Goal: Transaction & Acquisition: Purchase product/service

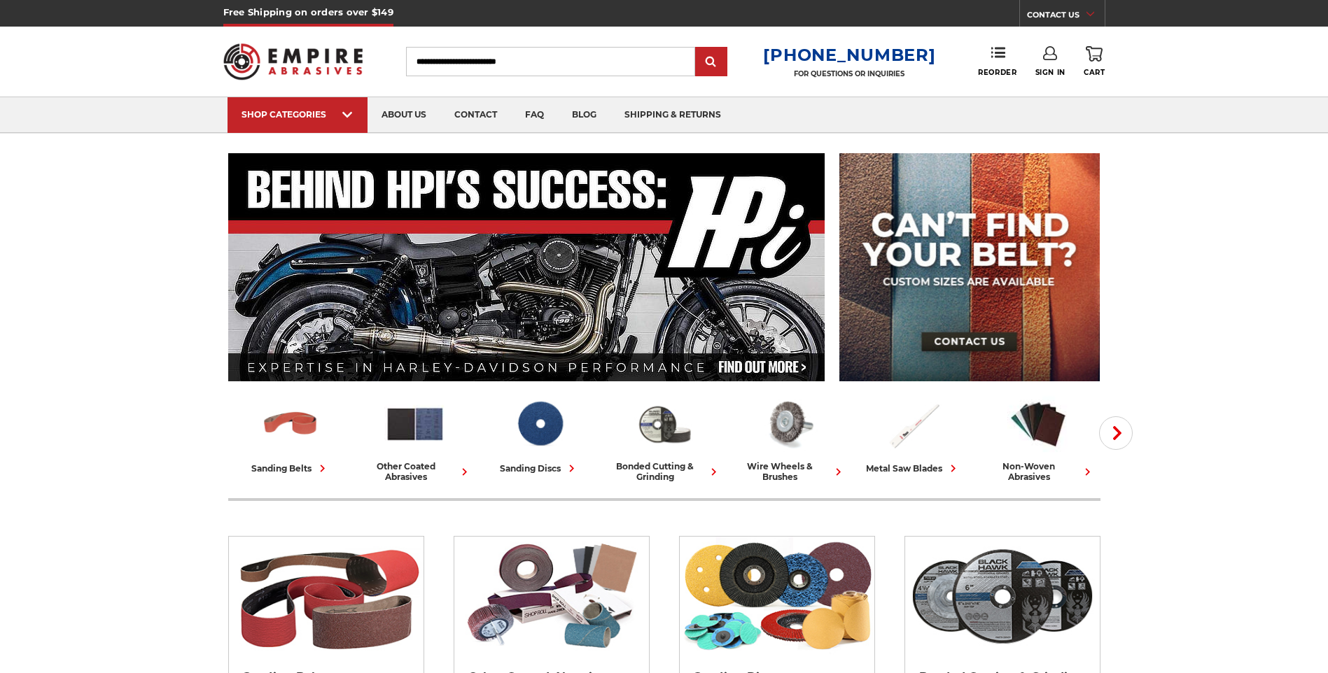
type input "**********"
click at [1047, 65] on link "Sign In" at bounding box center [1050, 61] width 30 height 31
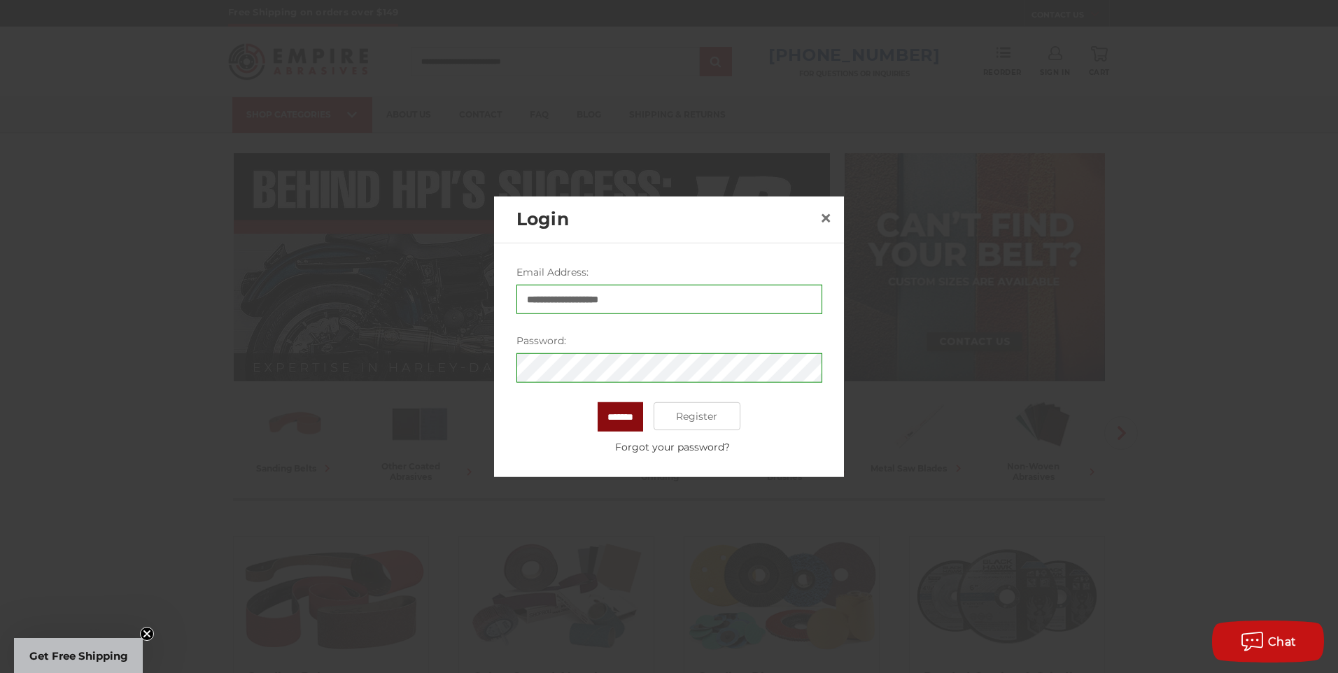
click at [634, 415] on input "*******" at bounding box center [621, 417] width 46 height 29
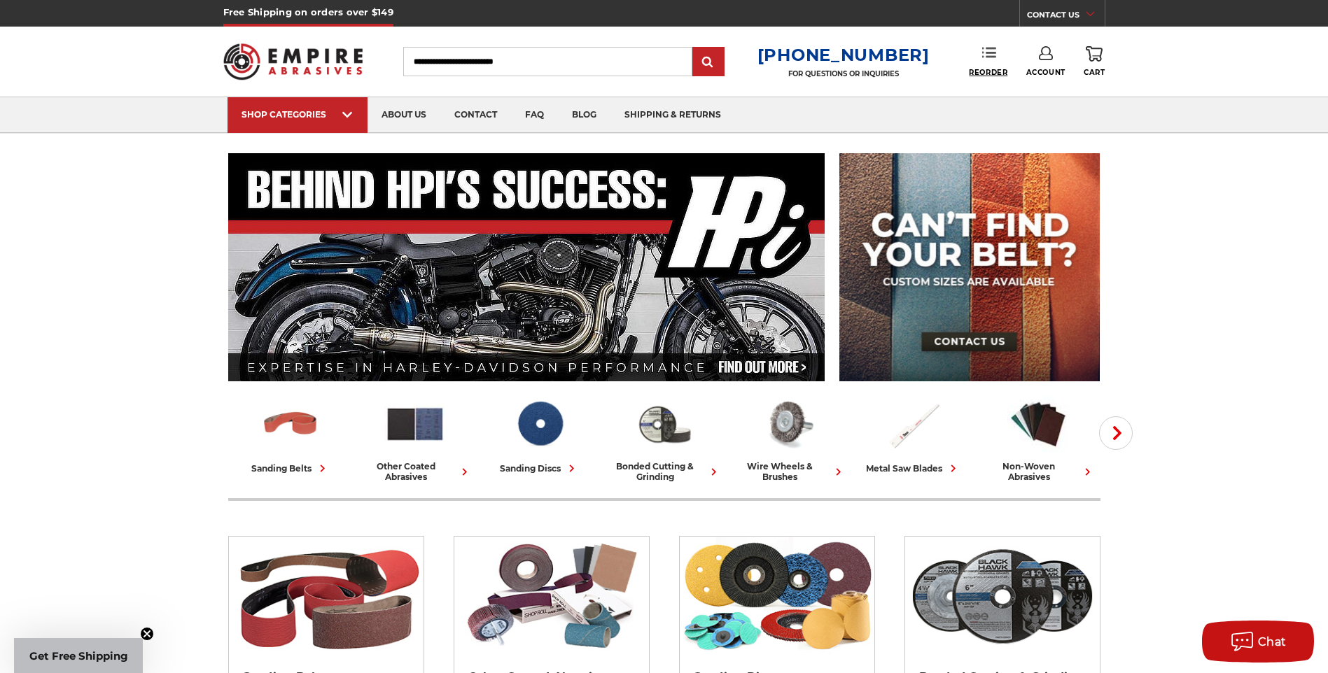
click at [993, 71] on span "Reorder" at bounding box center [988, 72] width 39 height 9
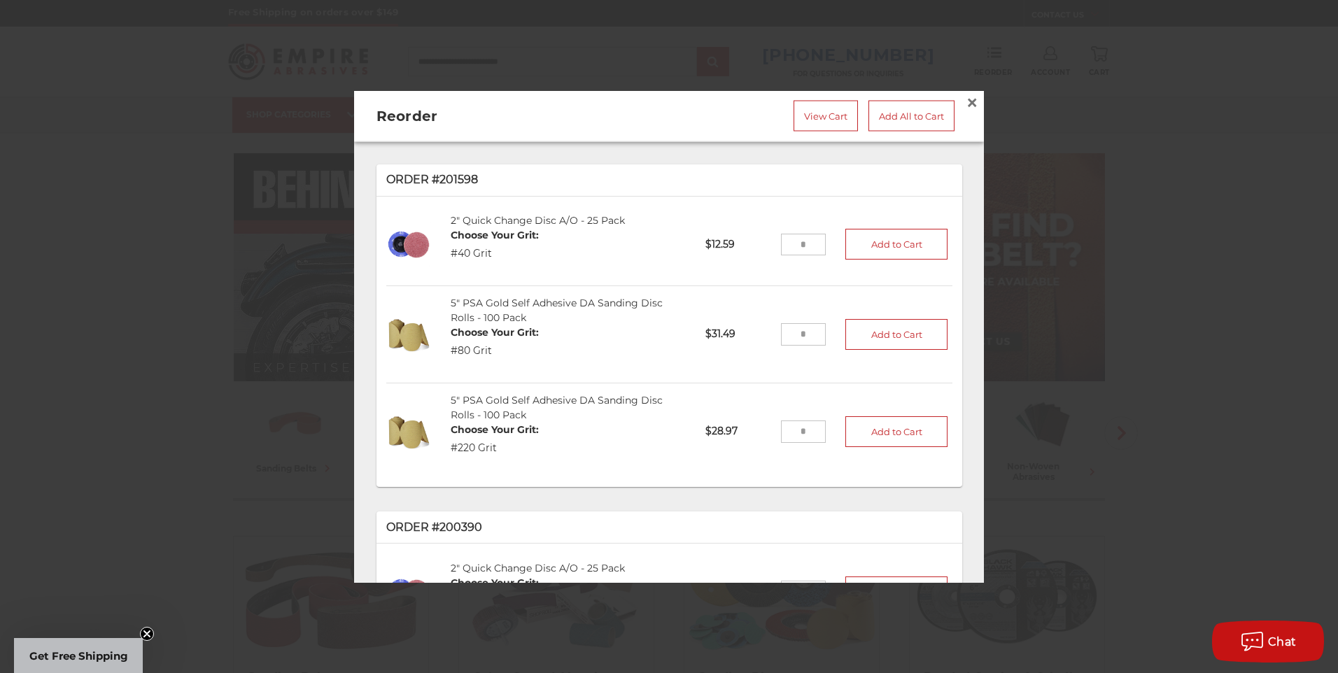
drag, startPoint x: 797, startPoint y: 335, endPoint x: 763, endPoint y: 334, distance: 33.6
click at [764, 335] on li "5" PSA Gold Self Adhesive DA Sanding Disc Rolls - 100 Pack Choose Your Grit: #8…" at bounding box center [669, 334] width 566 height 97
type input "**"
click at [881, 326] on button "Add to Cart" at bounding box center [897, 334] width 102 height 31
click at [794, 426] on input "tel" at bounding box center [804, 431] width 46 height 22
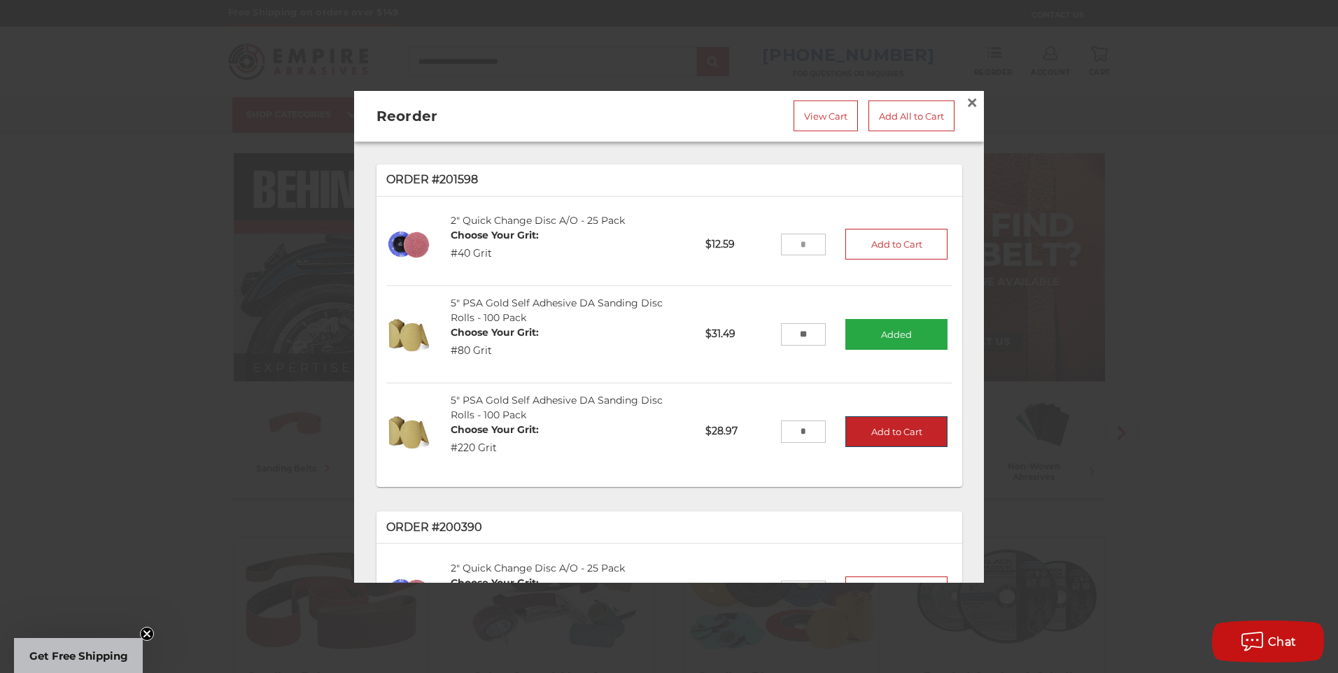
type input "*"
click at [880, 421] on button "Add to Cart" at bounding box center [897, 431] width 102 height 31
click at [811, 109] on link "View Cart" at bounding box center [826, 116] width 64 height 31
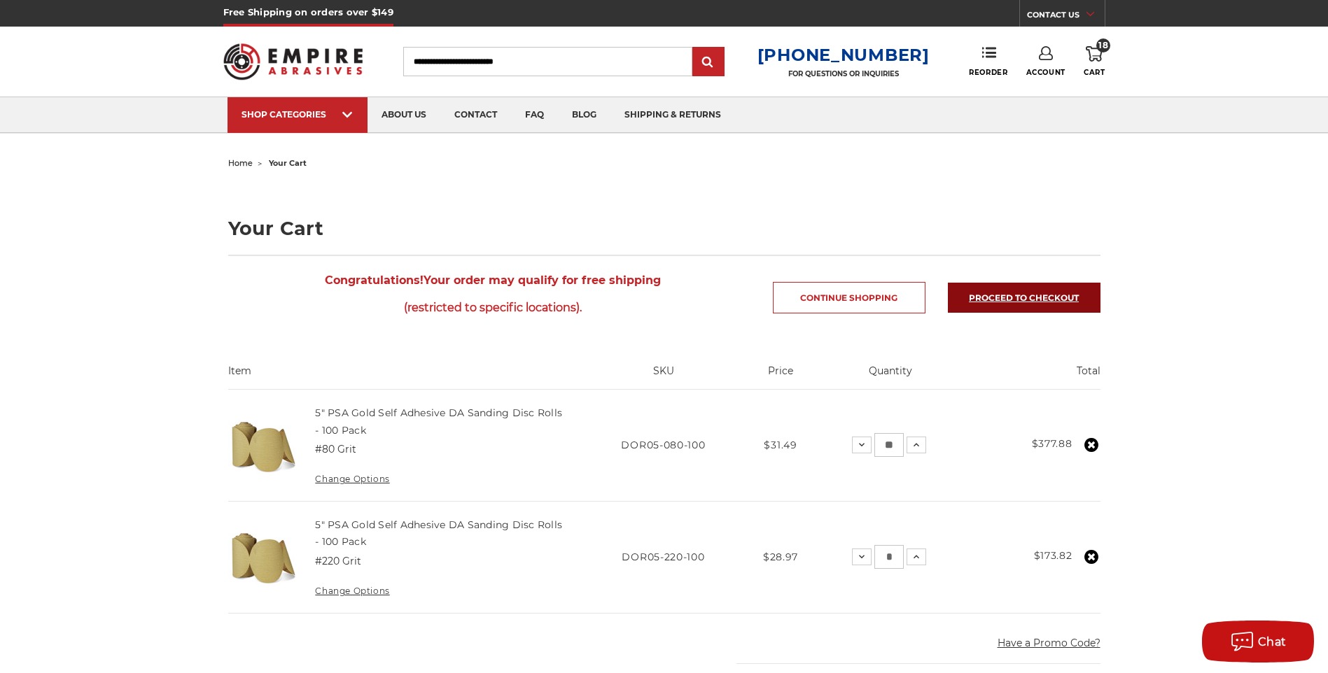
click at [1014, 301] on link "Proceed to checkout" at bounding box center [1024, 298] width 153 height 30
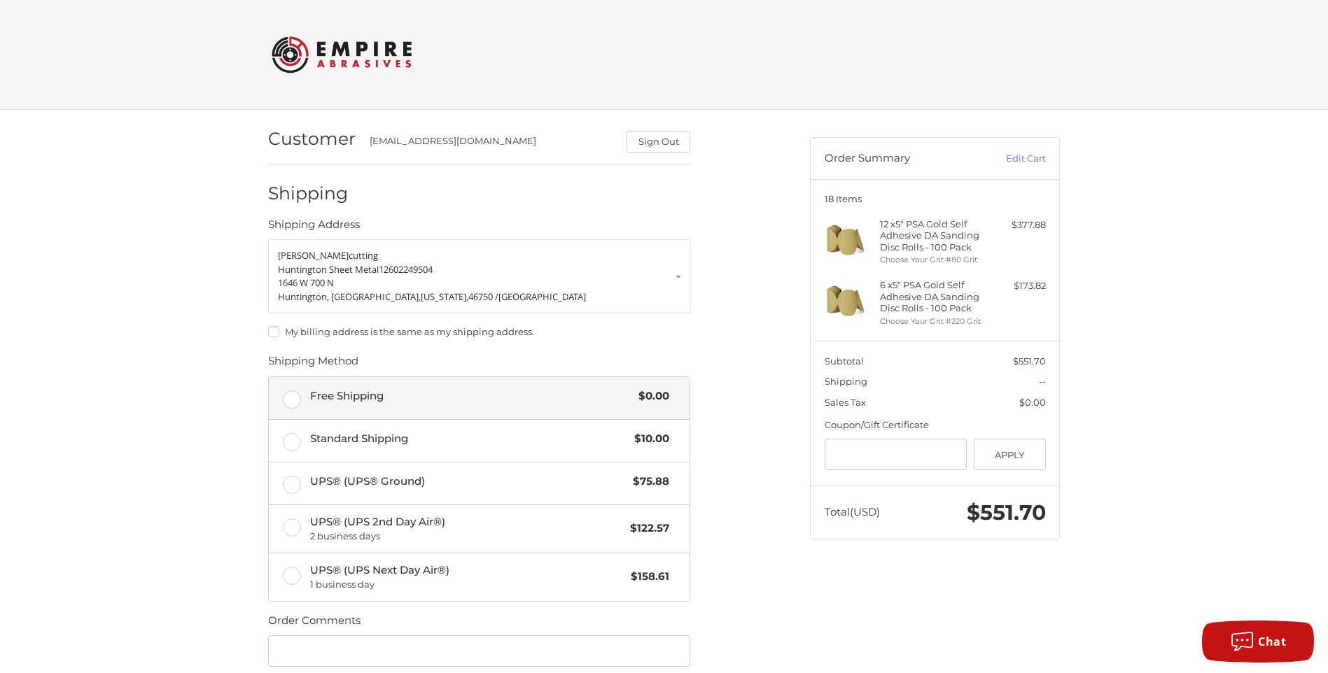
click at [295, 407] on label "Free Shipping $0.00" at bounding box center [479, 398] width 421 height 42
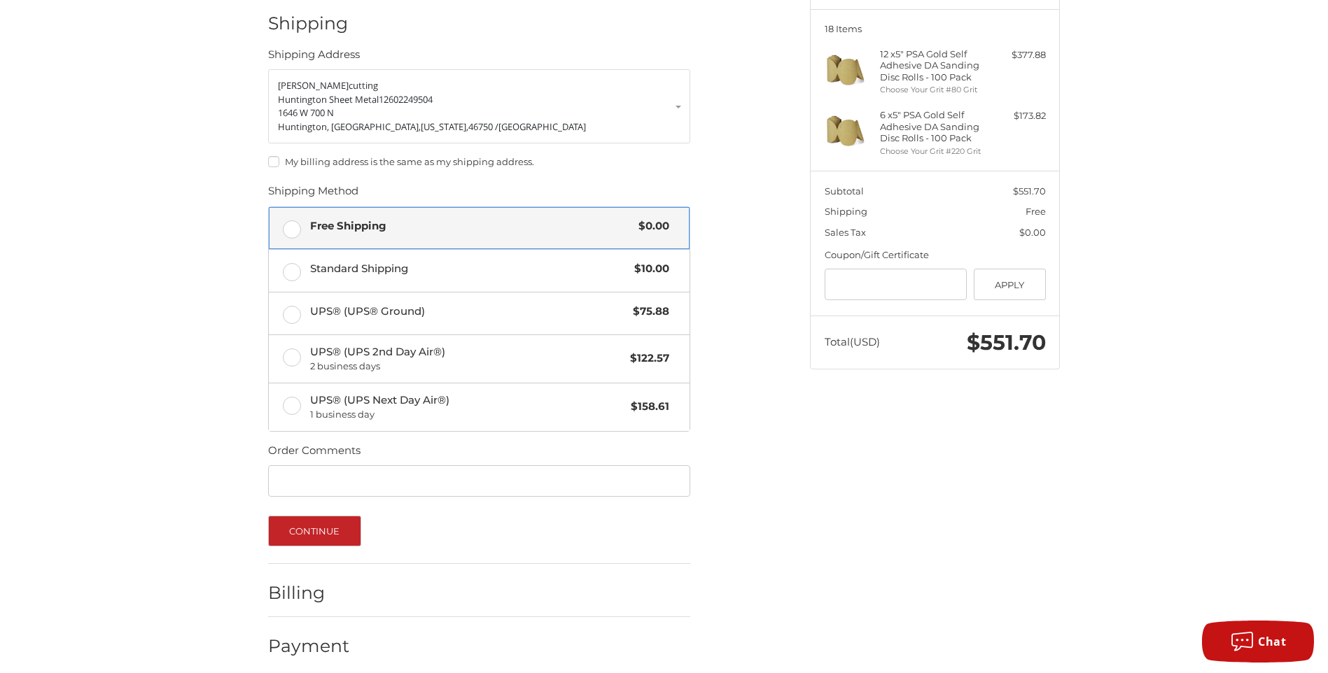
scroll to position [181, 0]
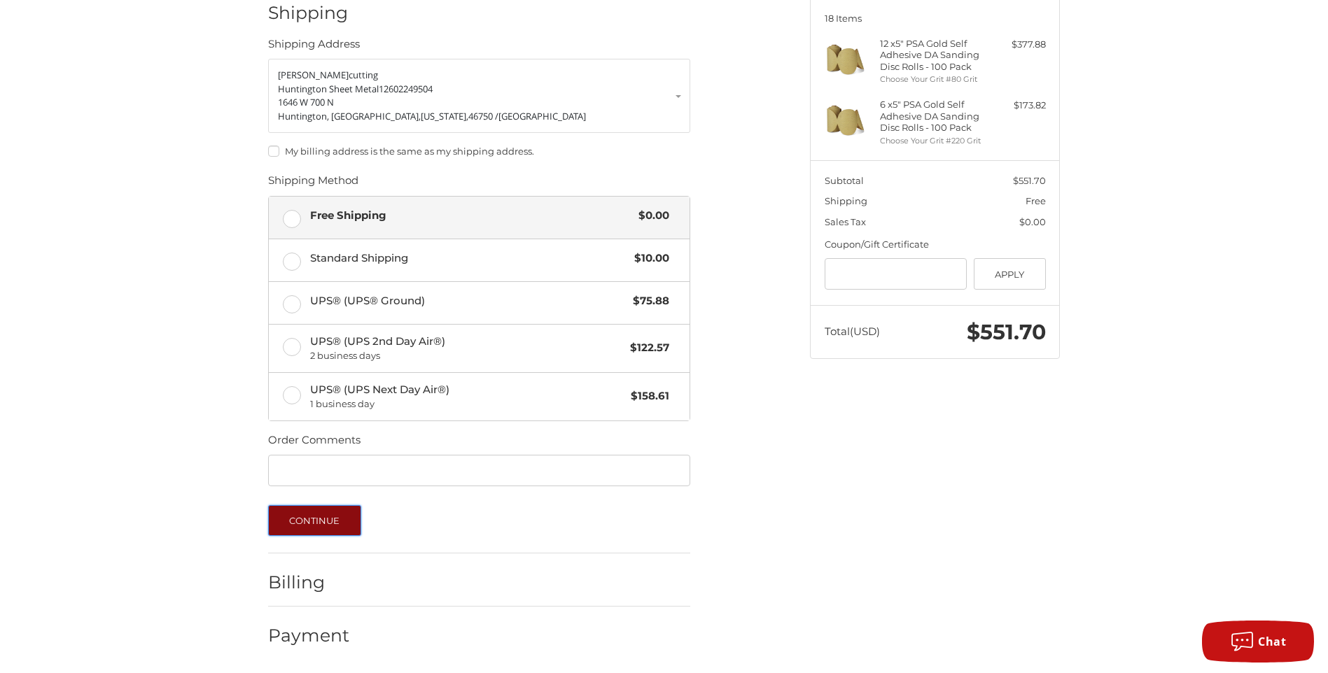
click at [310, 517] on button "Continue" at bounding box center [314, 520] width 93 height 31
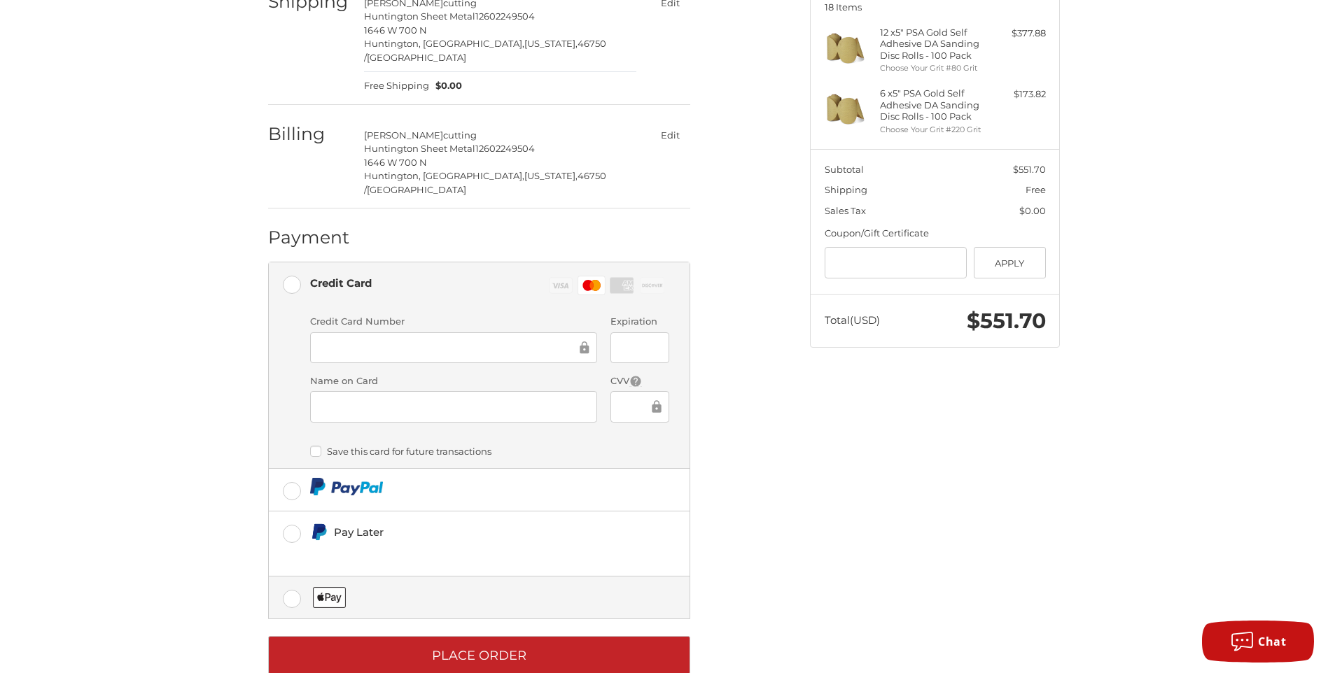
scroll to position [197, 0]
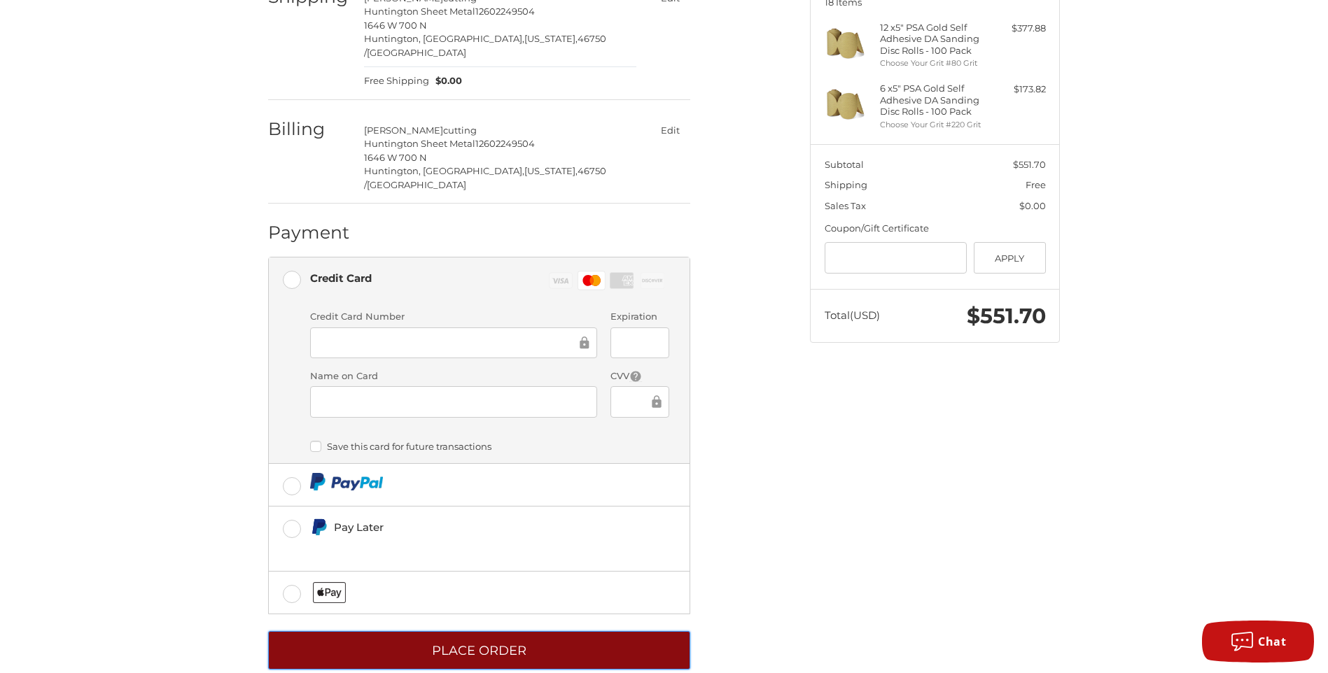
drag, startPoint x: 470, startPoint y: 624, endPoint x: 757, endPoint y: 271, distance: 455.2
click at [729, 356] on ol "Customer cuttings@hsmetal.com Sign Out Shipping stephanie cutting Huntington Sh…" at bounding box center [506, 291] width 477 height 757
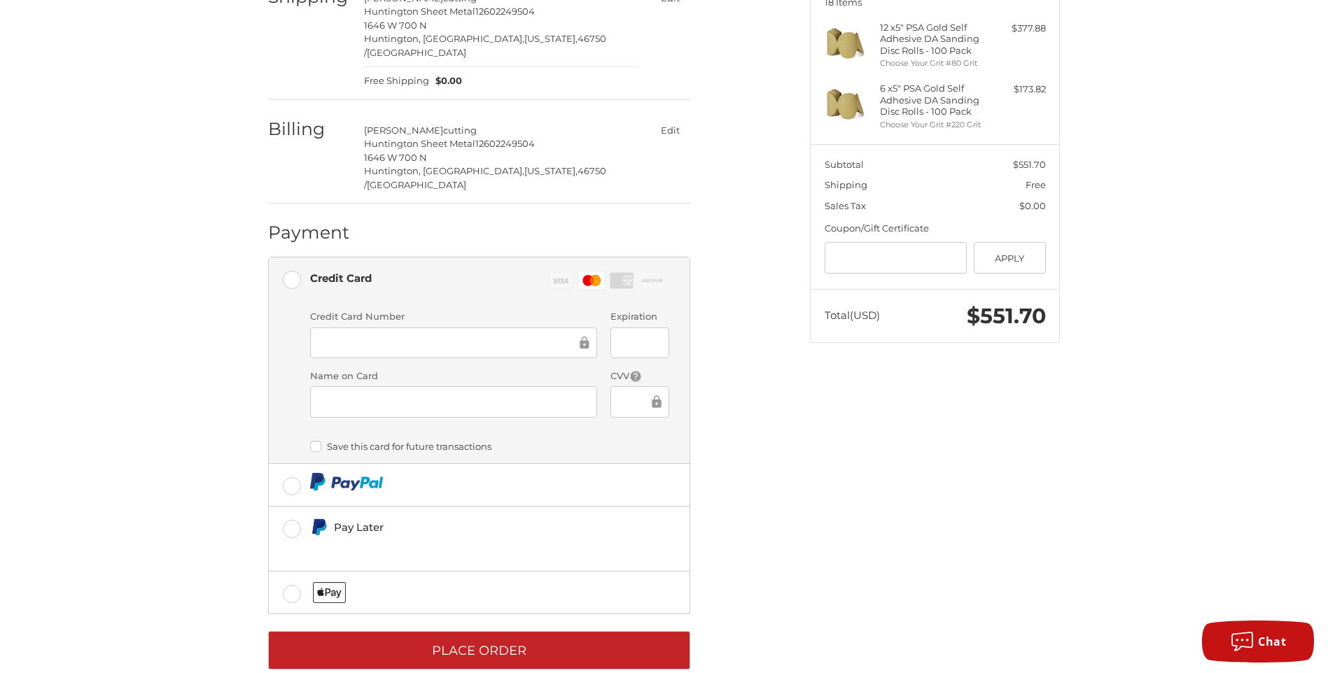
click at [664, 120] on button "Edit" at bounding box center [670, 130] width 41 height 20
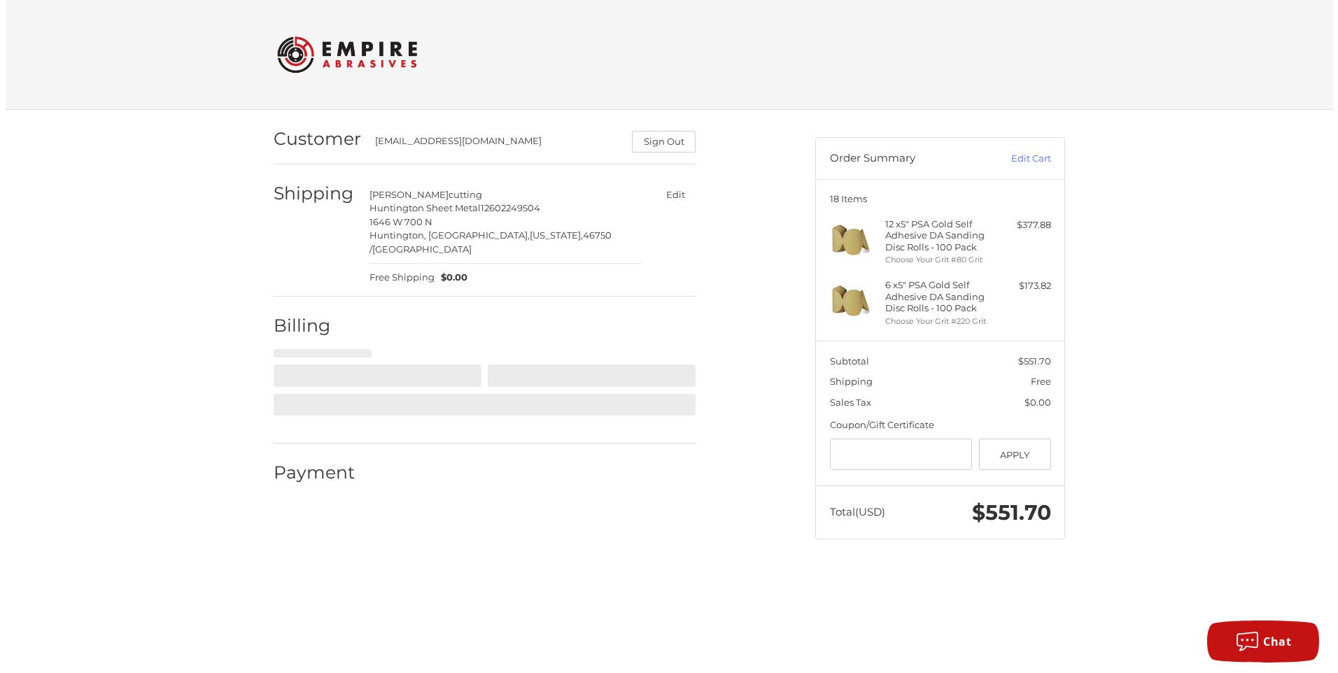
scroll to position [0, 0]
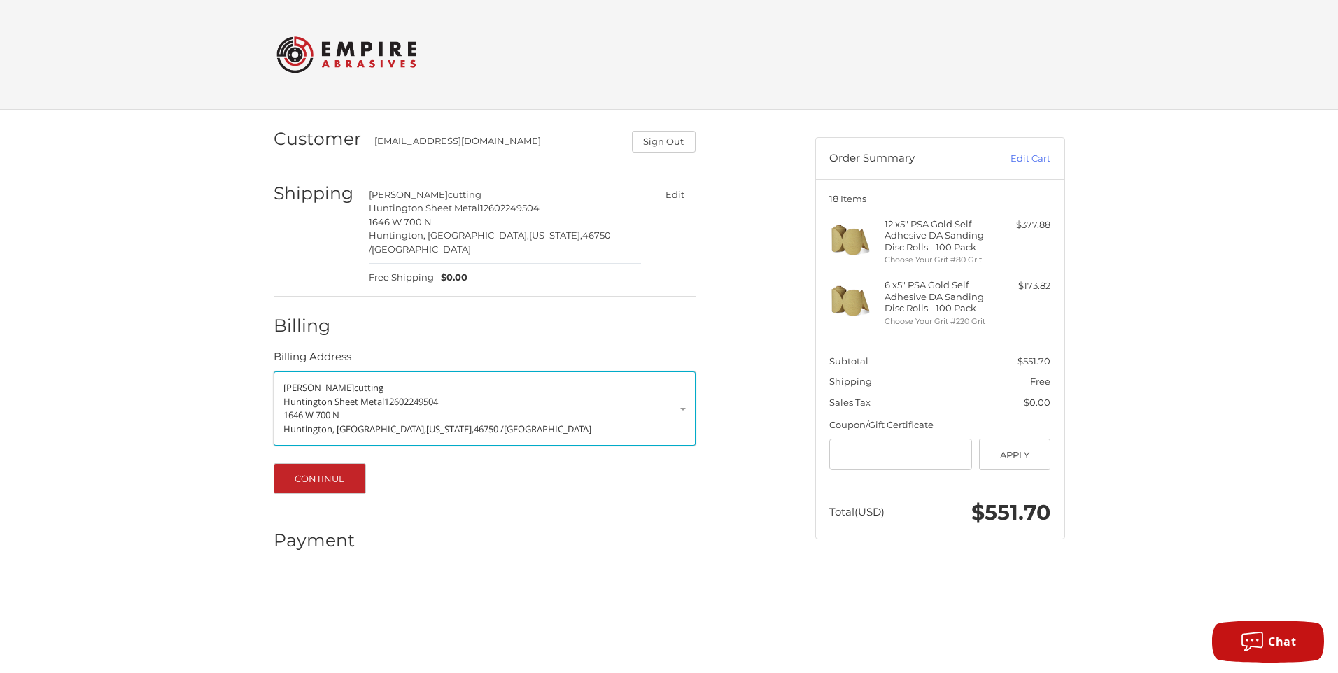
click at [681, 396] on p "Huntington Sheet Metal 12602249504" at bounding box center [485, 403] width 403 height 14
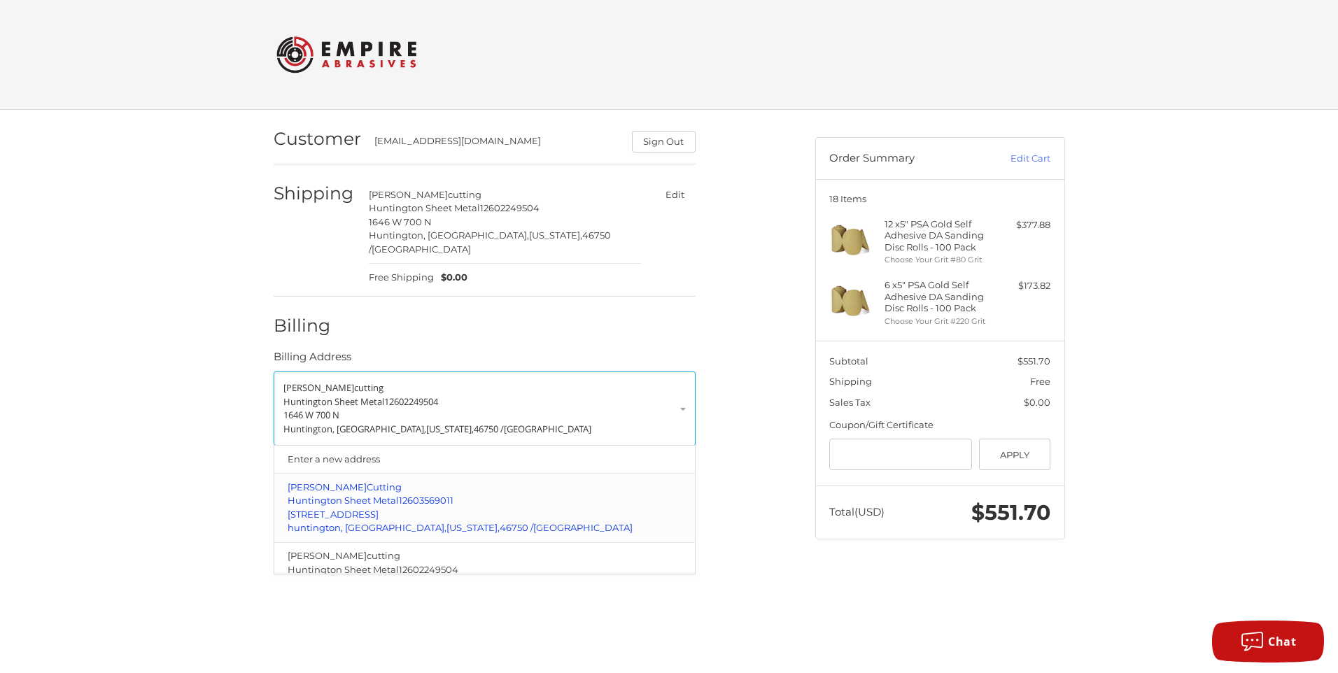
click at [500, 522] on span "46750 /" at bounding box center [517, 527] width 34 height 11
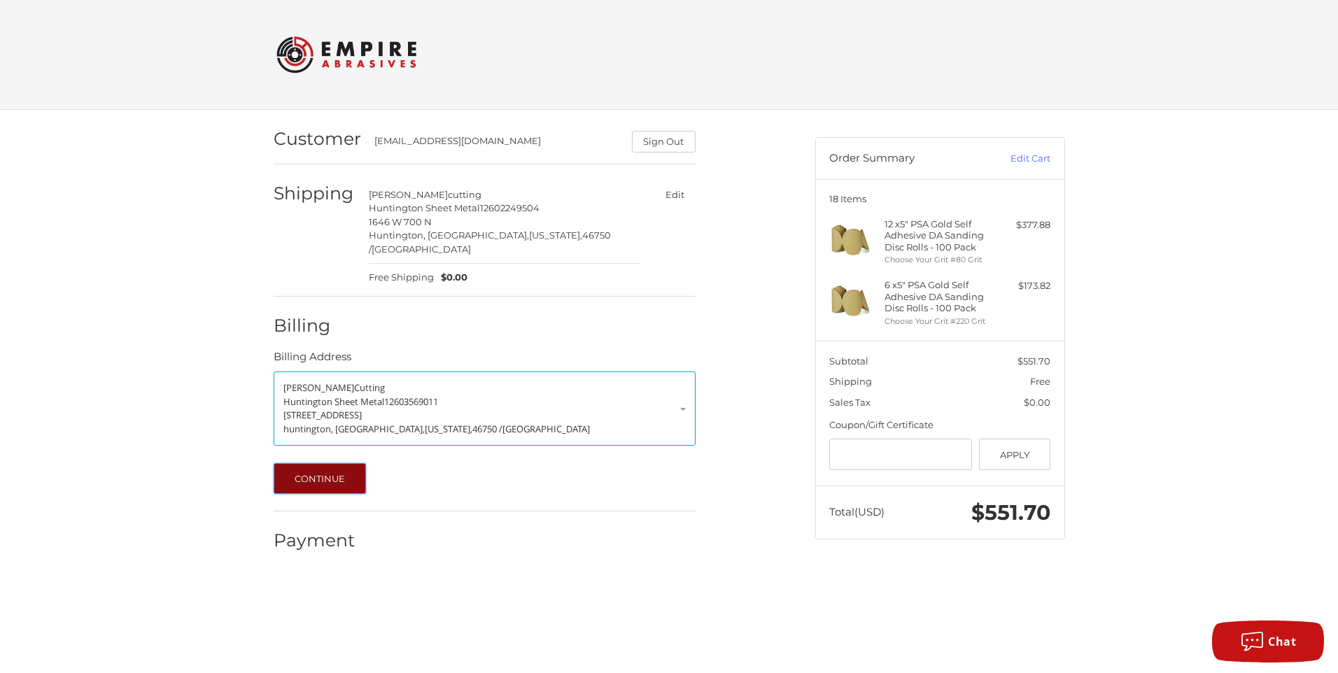
click at [326, 463] on button "Continue" at bounding box center [320, 478] width 93 height 31
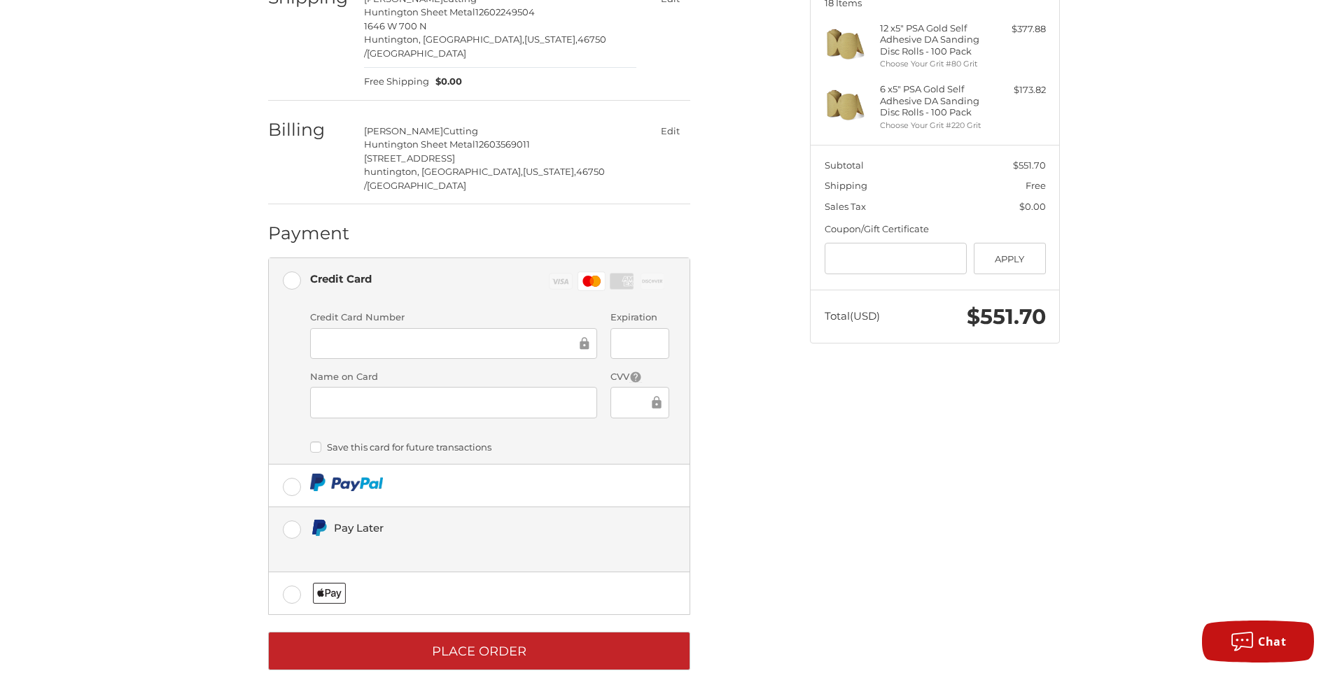
scroll to position [197, 0]
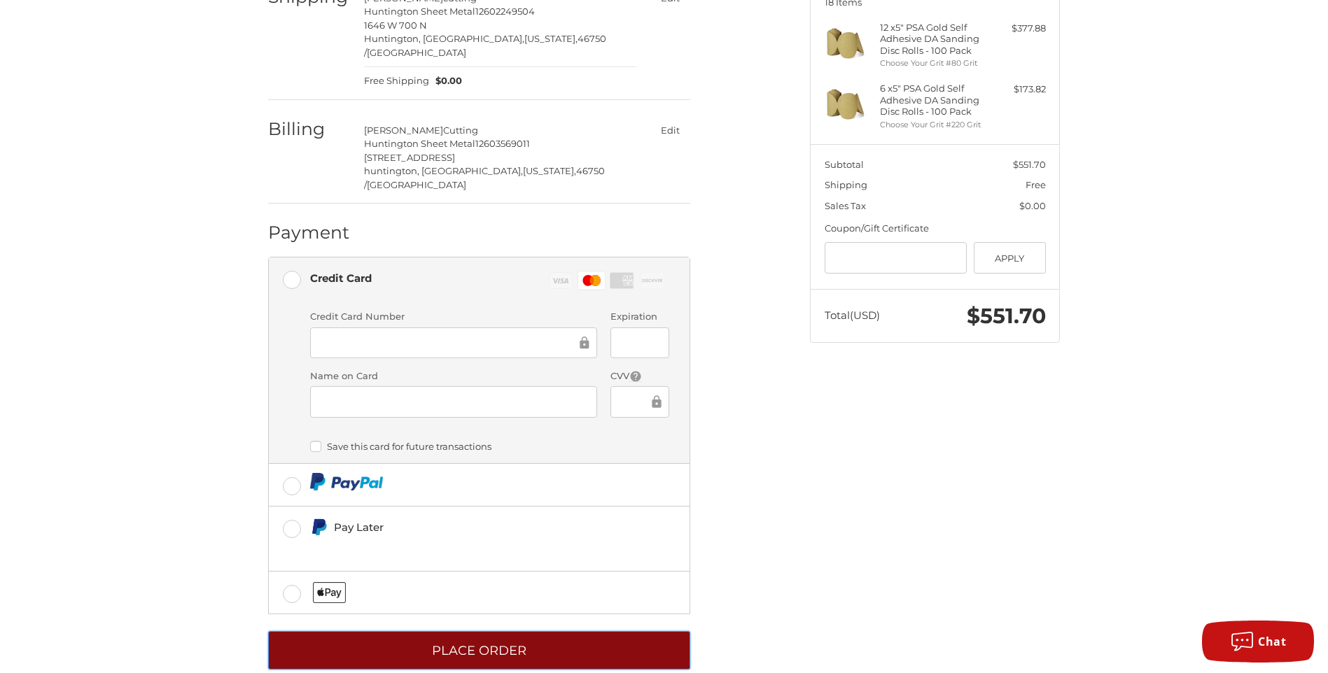
click at [470, 631] on button "Place Order" at bounding box center [479, 650] width 422 height 39
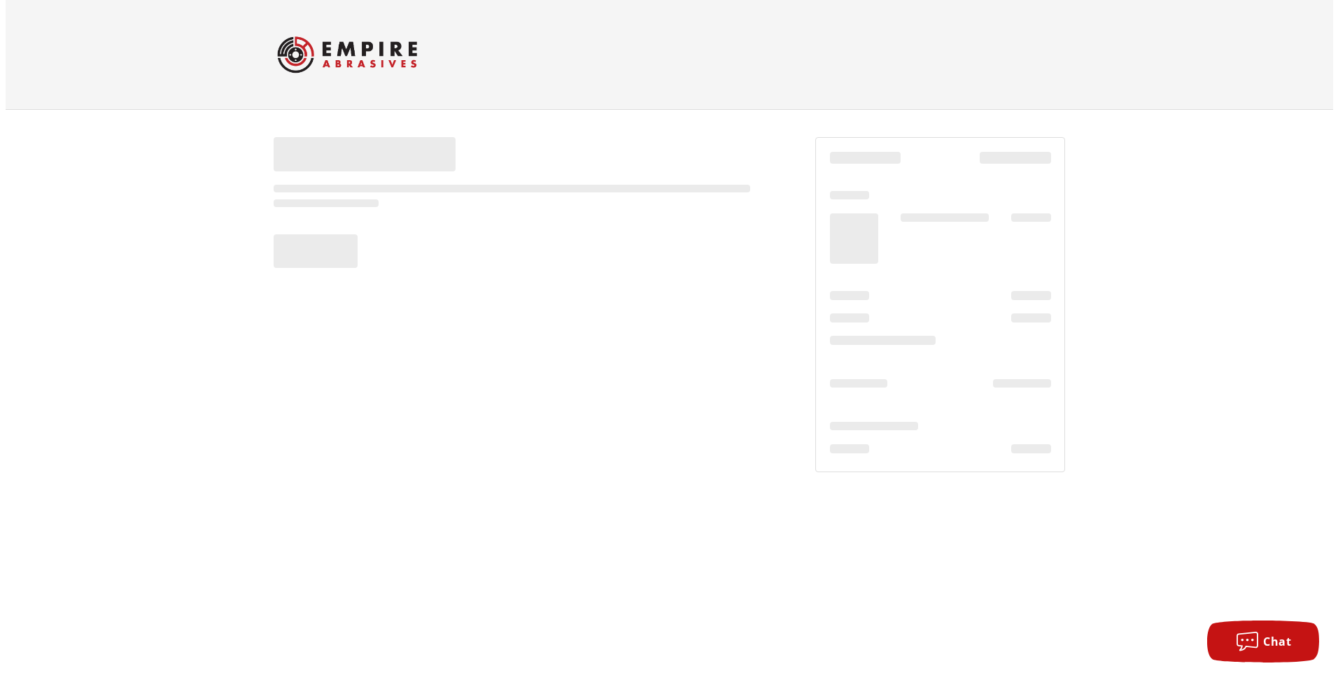
scroll to position [0, 0]
